Goal: Information Seeking & Learning: Learn about a topic

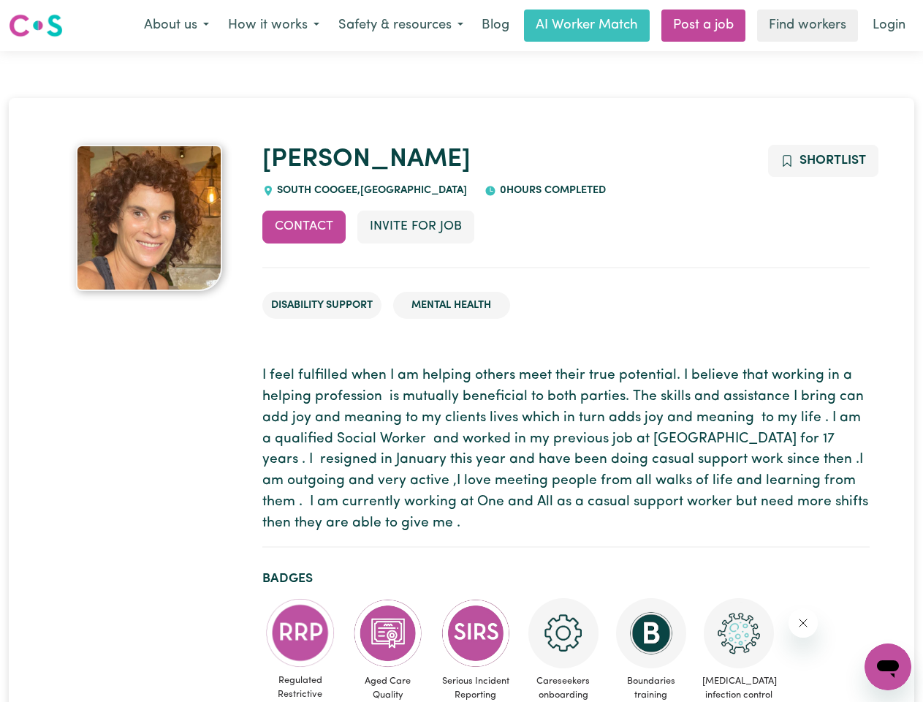
click at [176, 26] on button "About us" at bounding box center [176, 25] width 84 height 31
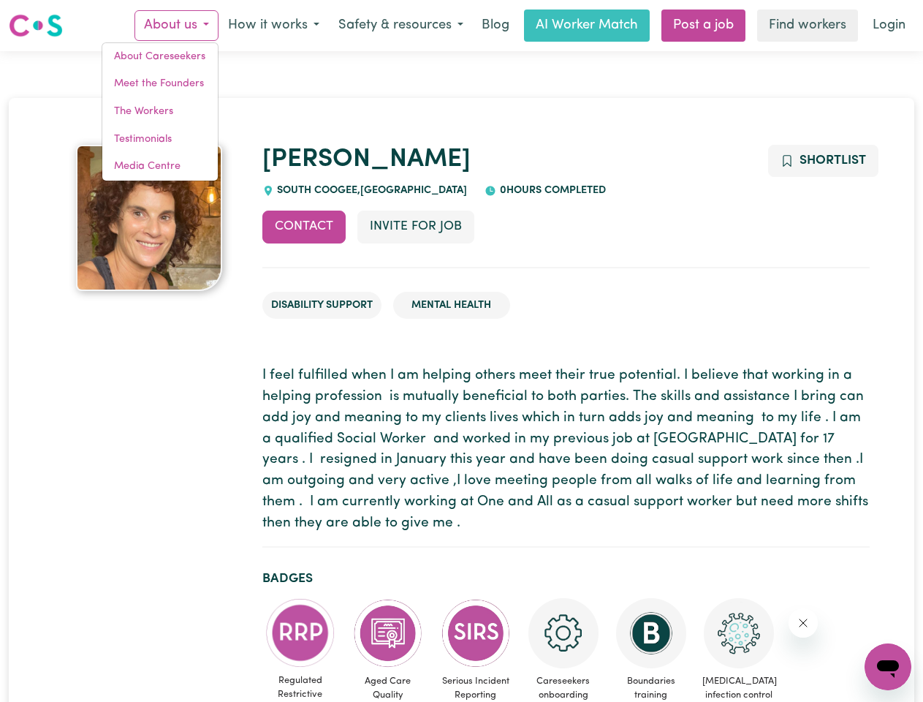
click at [273, 26] on button "How it works" at bounding box center [274, 25] width 110 height 31
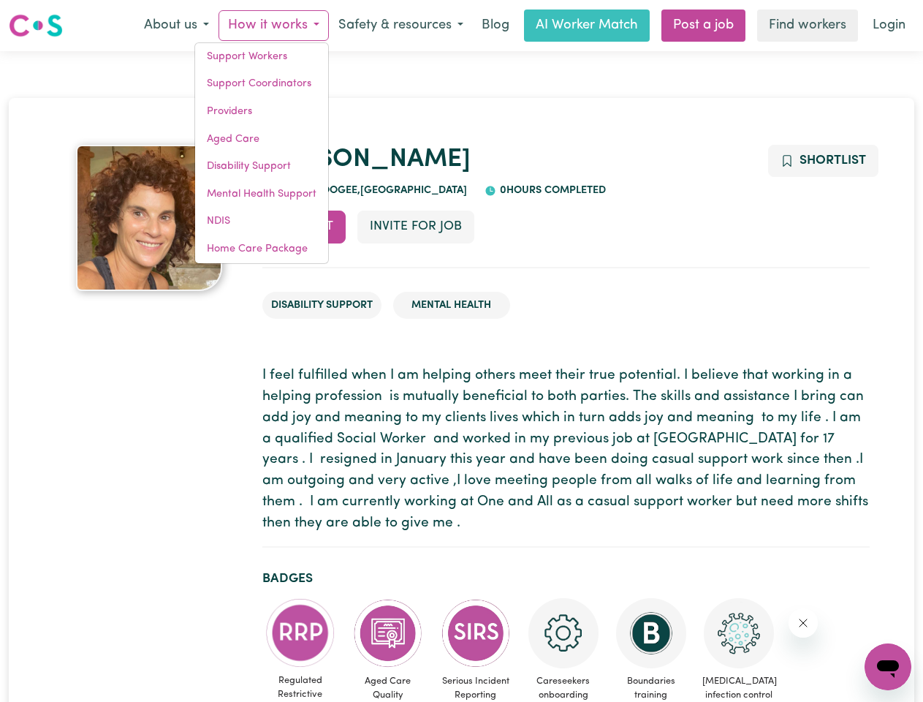
click at [400, 26] on button "Safety & resources" at bounding box center [401, 25] width 144 height 31
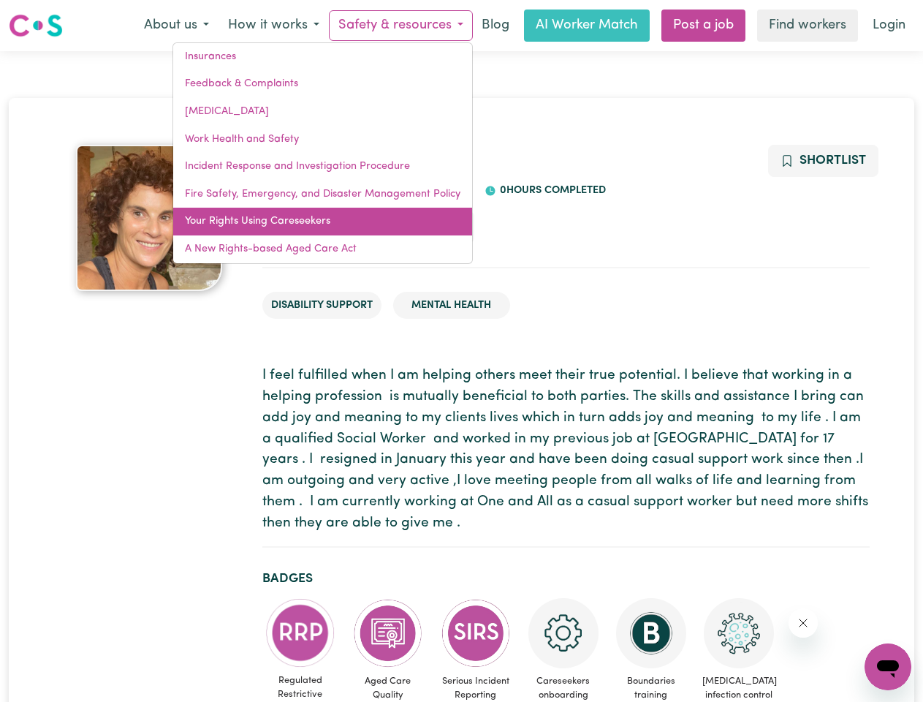
click at [304, 227] on link "Your Rights Using Careseekers" at bounding box center [322, 222] width 299 height 28
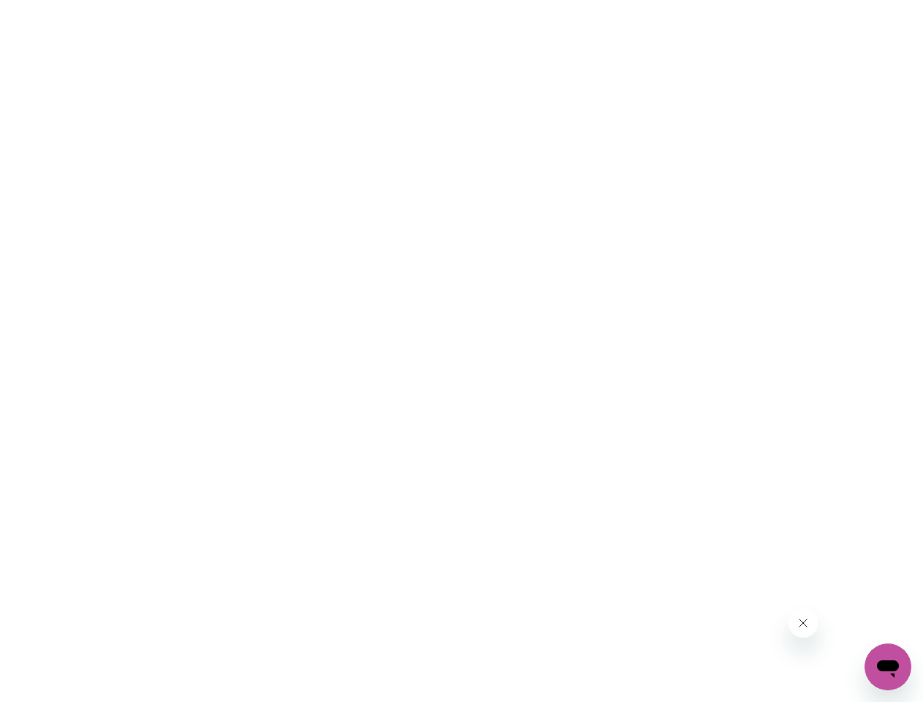
click at [415, 0] on html at bounding box center [461, 0] width 923 height 0
click at [822, 0] on html at bounding box center [461, 0] width 923 height 0
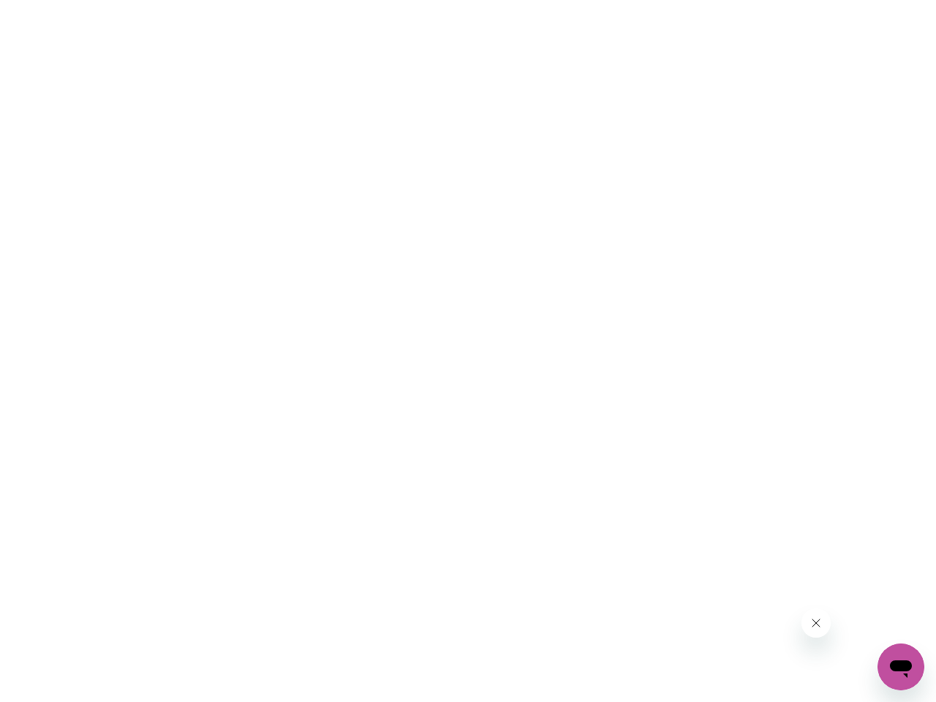
click at [300, 0] on html at bounding box center [468, 0] width 936 height 0
click at [388, 0] on html at bounding box center [468, 0] width 936 height 0
